Goal: Information Seeking & Learning: Find specific page/section

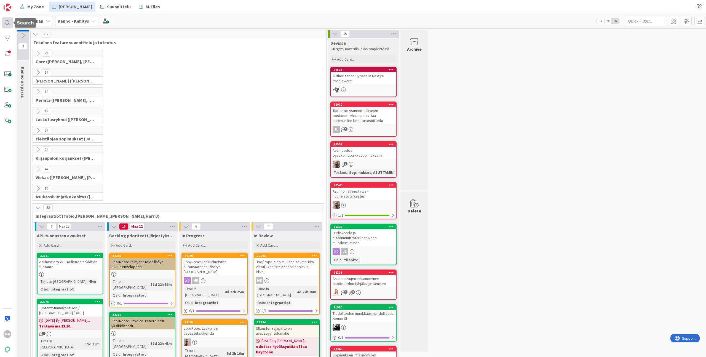
click at [10, 21] on div at bounding box center [7, 22] width 11 height 11
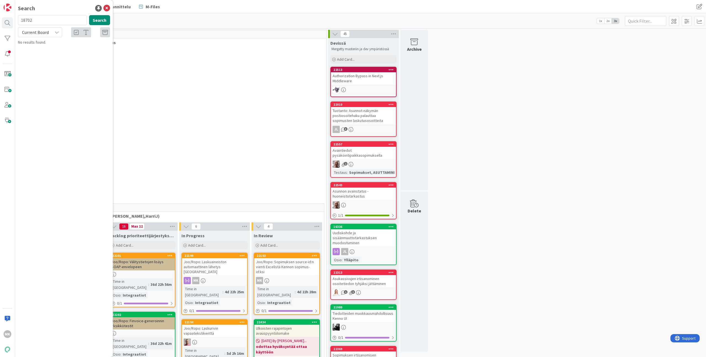
type input "18702"
click at [59, 34] on div "Current Board" at bounding box center [40, 32] width 44 height 10
click at [51, 53] on span "All Boards" at bounding box center [49, 55] width 57 height 8
click at [104, 23] on button "Search" at bounding box center [99, 20] width 21 height 10
click at [60, 57] on p "Kennon hinnantarkistuskirjeiden lähetys sähköpostilla" at bounding box center [68, 52] width 84 height 12
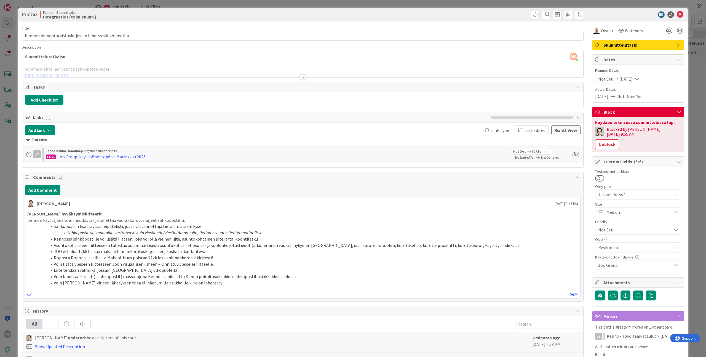
scroll to position [101, 0]
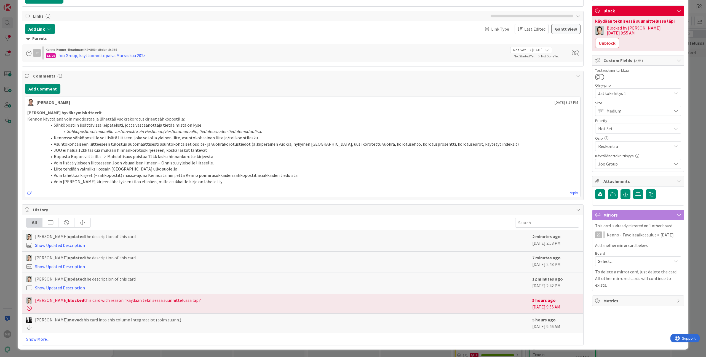
click at [180, 163] on li "Voin lisätä yleiseen liitteeseen Joon visuaalisen ilmeen – Onnistuu yleiselle l…" at bounding box center [306, 163] width 544 height 6
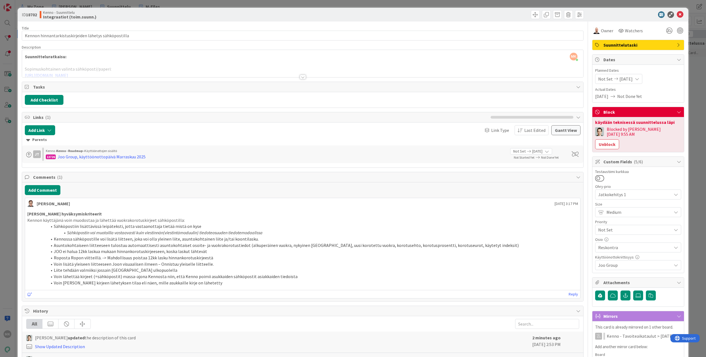
click at [218, 74] on div at bounding box center [303, 70] width 562 height 14
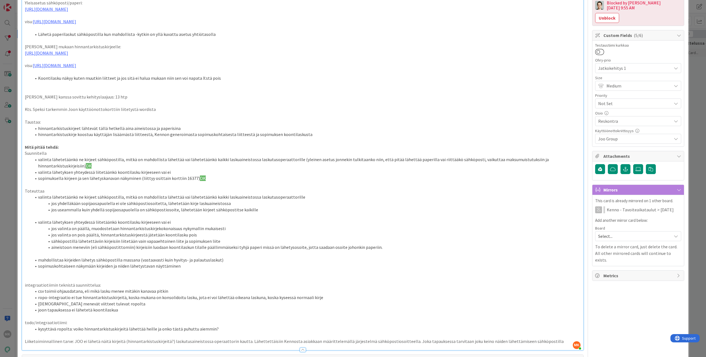
scroll to position [164, 0]
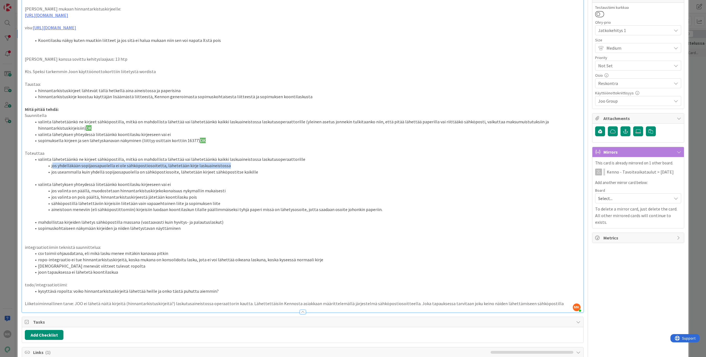
drag, startPoint x: 52, startPoint y: 167, endPoint x: 228, endPoint y: 166, distance: 175.2
click at [228, 166] on li "jos yhdelläkään sopijaosapuolella ei ole sähköpostiosoitetta, lähetetään kirje …" at bounding box center [305, 166] width 549 height 6
click at [260, 174] on li "jos useammalla kuin yhdellä sopijaosapuolella on sähköpostiosoite, lähetetään k…" at bounding box center [305, 172] width 549 height 6
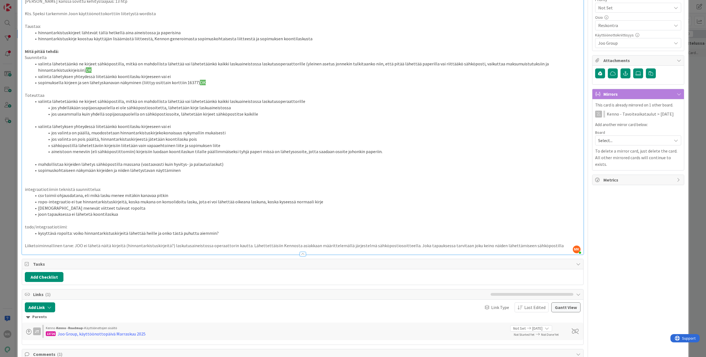
scroll to position [0, 0]
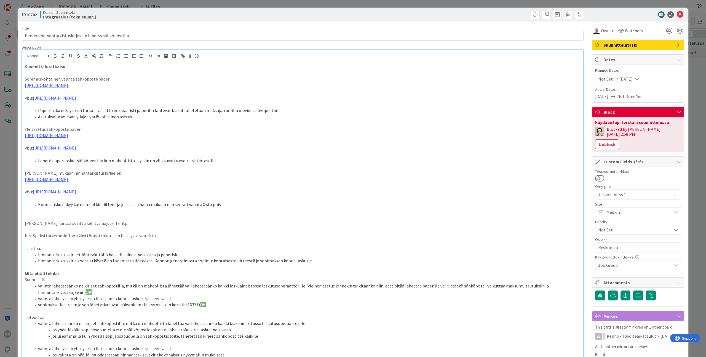
click at [77, 6] on div "ID 18702 Kenno - Suunnittelu Integraatiot (toim.suunn.) Title 53 / 128 Kennon h…" at bounding box center [353, 178] width 706 height 357
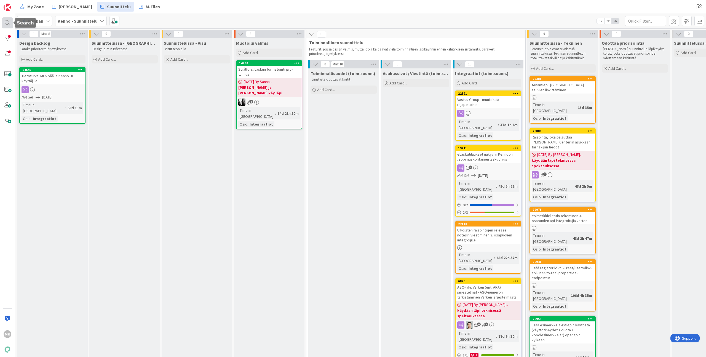
click at [10, 22] on div at bounding box center [7, 22] width 11 height 11
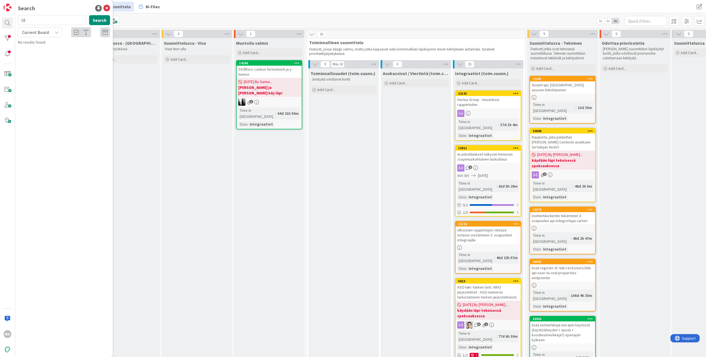
type input "1"
type input "22539"
drag, startPoint x: 41, startPoint y: 29, endPoint x: 42, endPoint y: 31, distance: 3.0
click at [41, 29] on span "Current Board" at bounding box center [35, 32] width 29 height 8
click at [44, 53] on span "All Boards" at bounding box center [49, 55] width 57 height 8
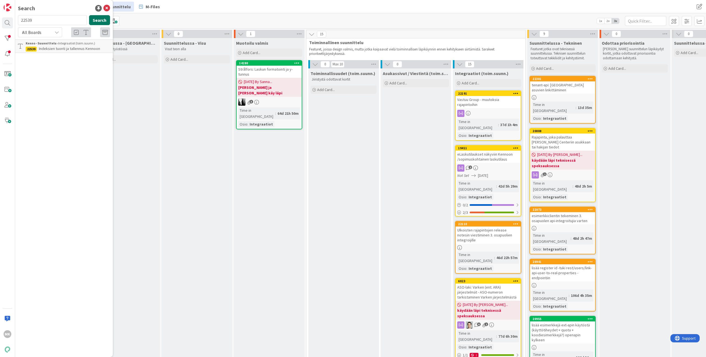
click at [97, 23] on button "Search" at bounding box center [99, 20] width 21 height 10
click at [58, 48] on span "Indeksien tuonti ja tallennus Kennoon" at bounding box center [69, 48] width 61 height 5
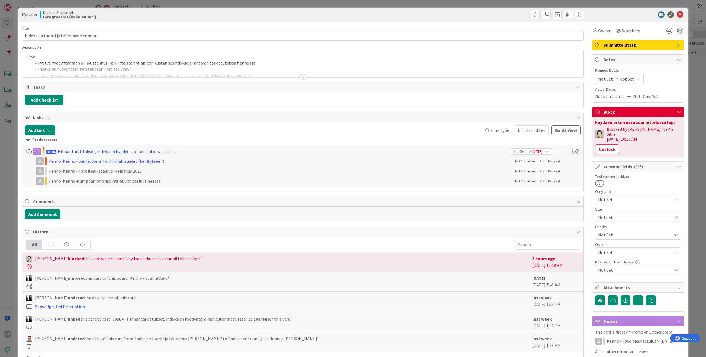
click at [143, 71] on div at bounding box center [303, 70] width 562 height 14
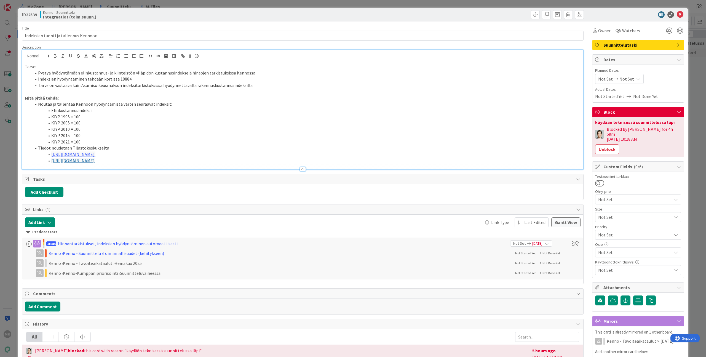
click at [86, 161] on link "[URL][DOMAIN_NAME]" at bounding box center [72, 161] width 43 height 6
click at [497, 20] on div "ID 22539 Kenno - Suunnittelu Integraatiot (toim.suunn.)" at bounding box center [353, 15] width 671 height 14
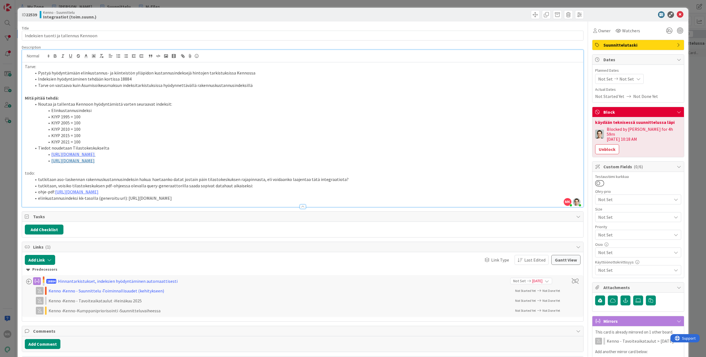
type textarea "x"
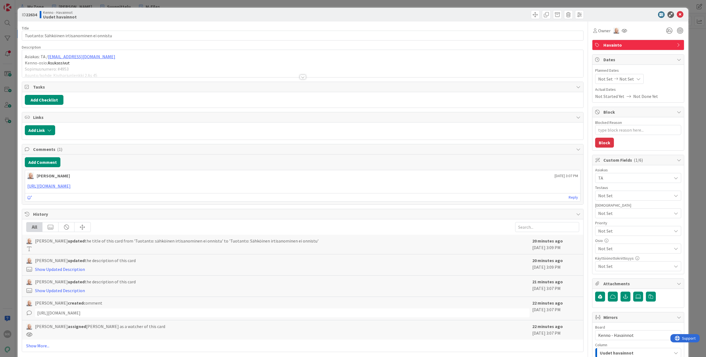
click at [227, 74] on div at bounding box center [303, 70] width 562 height 14
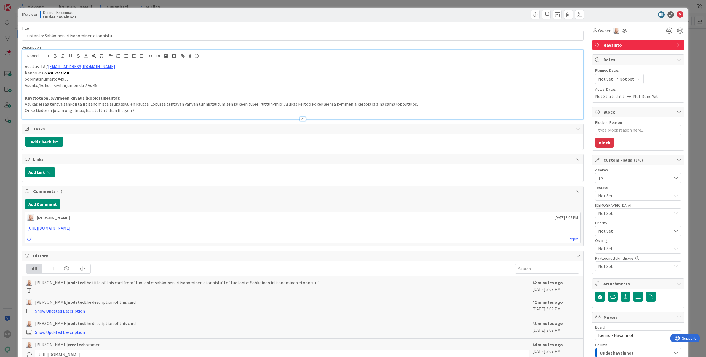
type textarea "x"
